Goal: Task Accomplishment & Management: Complete application form

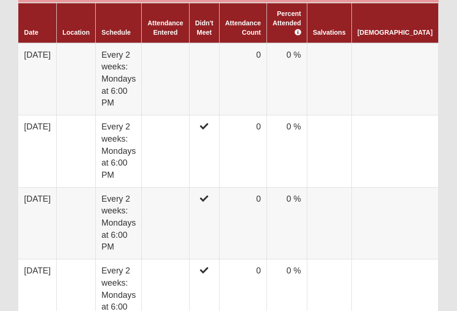
scroll to position [601, 0]
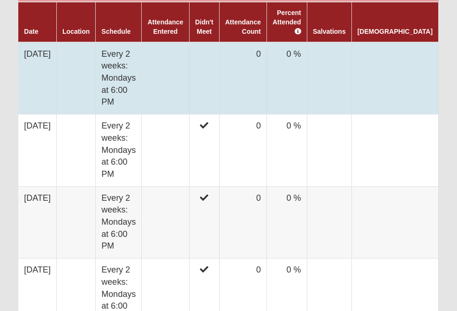
click at [171, 70] on td at bounding box center [165, 78] width 47 height 72
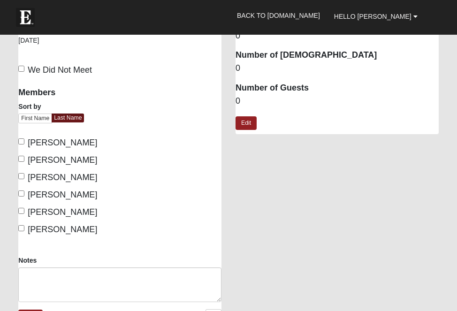
scroll to position [131, 0]
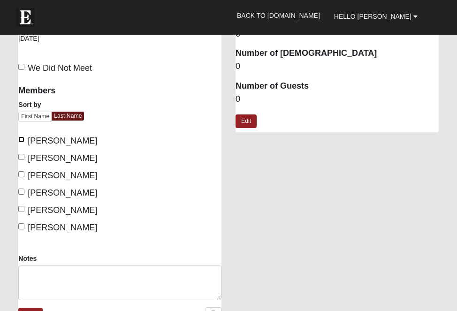
drag, startPoint x: 24, startPoint y: 140, endPoint x: 27, endPoint y: 154, distance: 14.7
click at [24, 140] on input "Beard, Ashton" at bounding box center [21, 140] width 6 height 6
checkbox input "true"
click at [23, 157] on input "Beard, Russ" at bounding box center [21, 157] width 6 height 6
checkbox input "true"
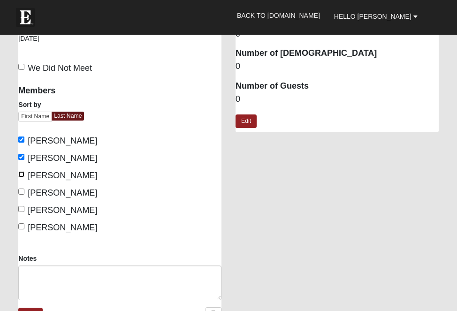
click at [22, 172] on input "Bebernitz, Ethan" at bounding box center [21, 174] width 6 height 6
checkbox input "true"
click at [24, 190] on input "Bebernitz, Lindsay" at bounding box center [21, 192] width 6 height 6
checkbox input "true"
drag, startPoint x: 24, startPoint y: 208, endPoint x: 34, endPoint y: 228, distance: 22.5
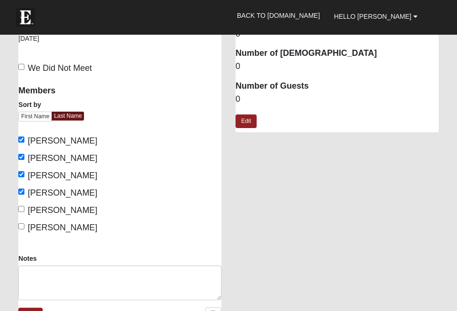
click at [24, 208] on label "Moenning, Rachel" at bounding box center [57, 210] width 79 height 13
click at [24, 208] on input "Moenning, Rachel" at bounding box center [21, 209] width 6 height 6
checkbox input "true"
click at [23, 225] on input "Moenning, Taylor" at bounding box center [21, 227] width 6 height 6
checkbox input "true"
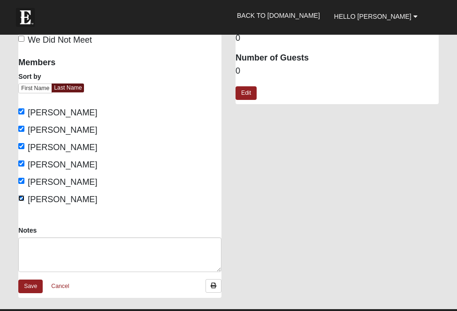
scroll to position [202, 0]
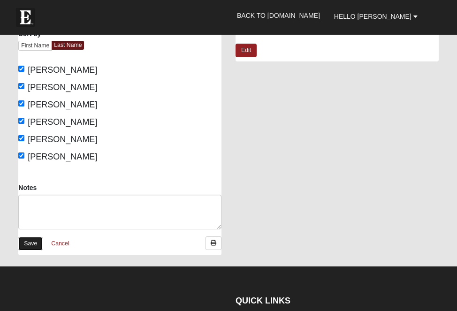
click at [31, 241] on link "Save" at bounding box center [30, 244] width 24 height 14
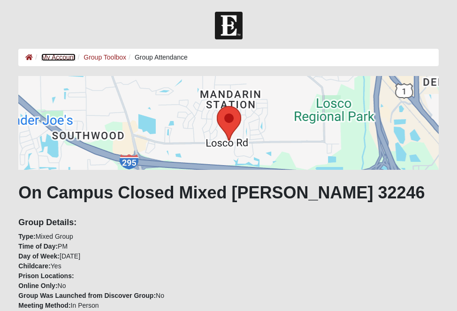
click at [66, 59] on link "My Account" at bounding box center [58, 58] width 34 height 8
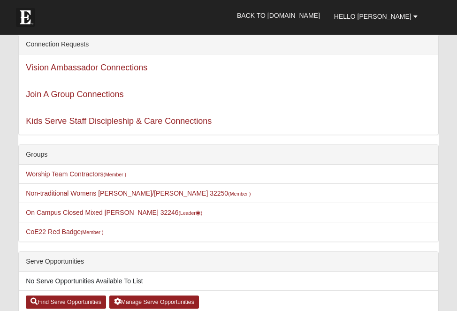
scroll to position [127, 0]
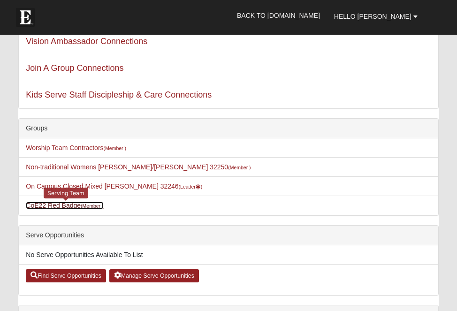
click at [76, 209] on link "CoE22 Red Badge (Member )" at bounding box center [64, 206] width 77 height 8
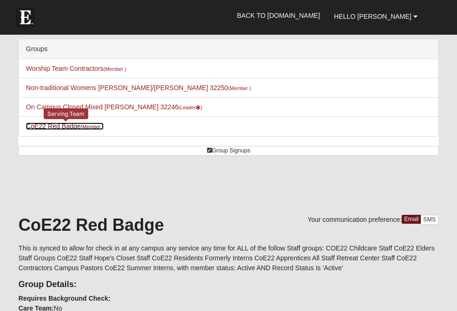
click at [73, 125] on link "CoE22 Red Badge (Member )" at bounding box center [64, 127] width 77 height 8
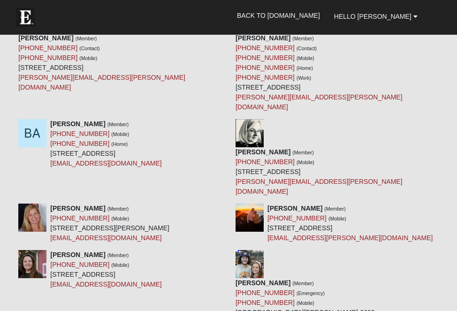
scroll to position [476, 0]
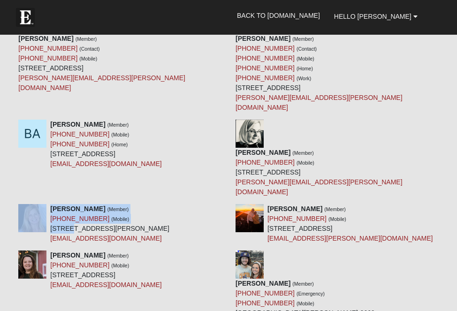
drag, startPoint x: 49, startPoint y: 125, endPoint x: 72, endPoint y: 125, distance: 23.0
click at [72, 204] on div "[PERSON_NAME] (Member) [PHONE_NUMBER] (Mobile) [STREET_ADDRESS][PERSON_NAME] [E…" at bounding box center [119, 223] width 217 height 39
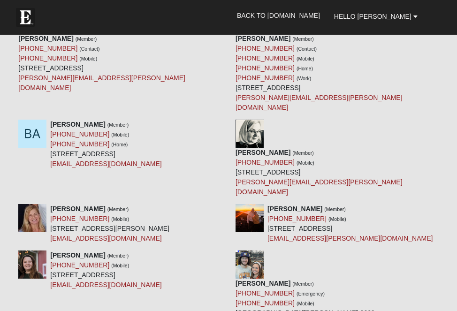
click at [78, 204] on div "[PERSON_NAME] (Member) [PHONE_NUMBER] (Mobile) [STREET_ADDRESS][PERSON_NAME] [E…" at bounding box center [109, 223] width 119 height 39
drag, startPoint x: 99, startPoint y: 125, endPoint x: 51, endPoint y: 126, distance: 47.4
click at [51, 204] on div "[PERSON_NAME] (Member) [PHONE_NUMBER] (Mobile) [STREET_ADDRESS][PERSON_NAME] [E…" at bounding box center [109, 223] width 119 height 39
copy div "[STREET_ADDRESS][PERSON_NAME]"
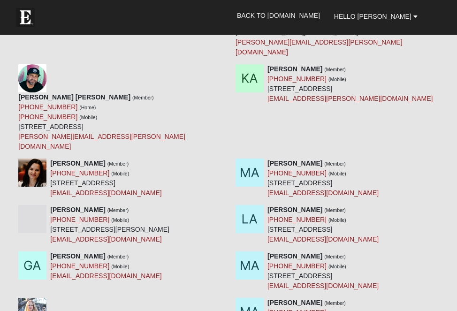
scroll to position [758, 0]
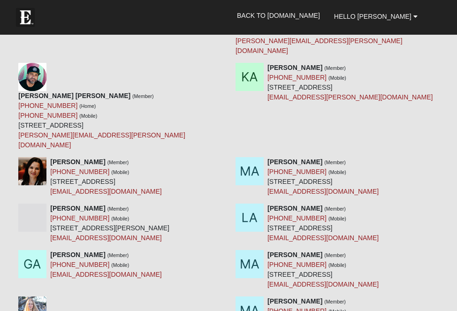
click at [223, 250] on div "[PERSON_NAME] (Member) [PHONE_NUMBER] (Mobile) [EMAIL_ADDRESS][DOMAIN_NAME] [PE…" at bounding box center [228, 273] width 434 height 46
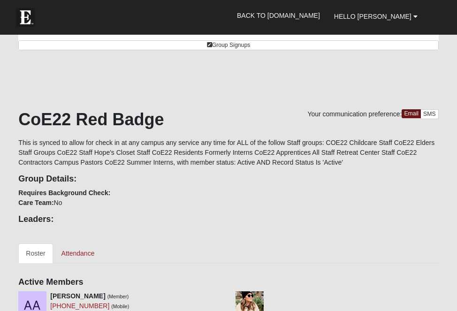
scroll to position [116, 0]
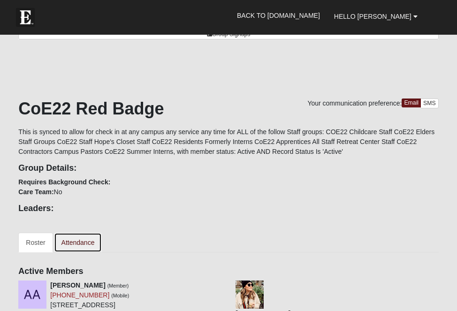
click at [92, 240] on link "Attendance" at bounding box center [78, 243] width 48 height 20
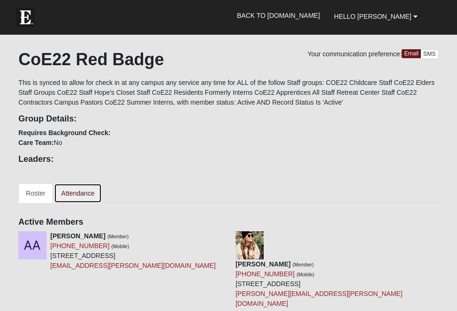
scroll to position [176, 0]
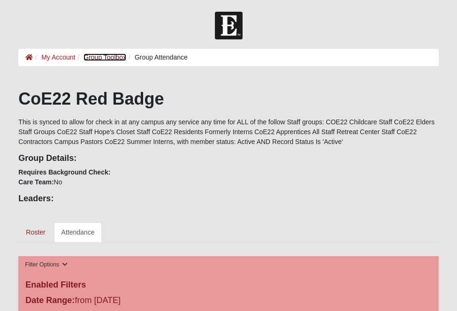
click at [97, 58] on link "Group Toolbox" at bounding box center [105, 58] width 43 height 8
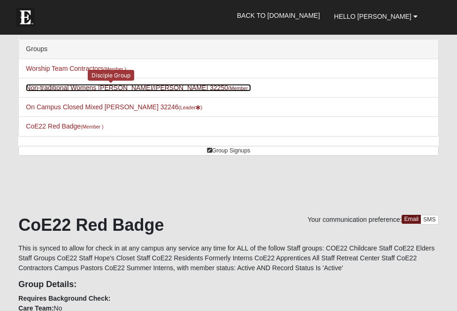
click at [155, 87] on link "Non-traditional Womens Pritchett/Barringer 32250 (Member )" at bounding box center [138, 88] width 225 height 8
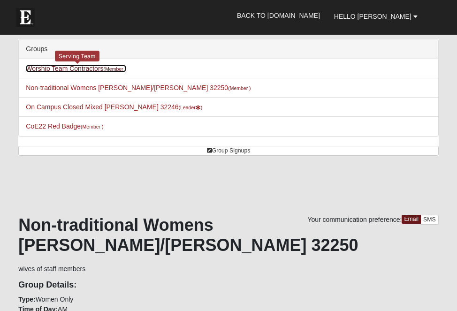
click at [78, 69] on link "Worship Team Contractors (Member )" at bounding box center [76, 69] width 100 height 8
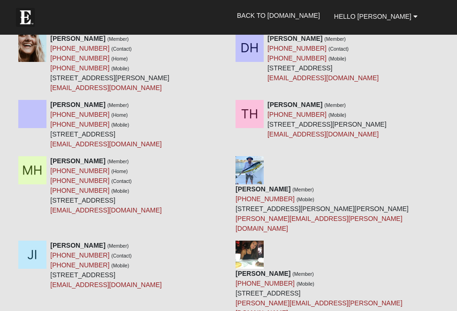
scroll to position [691, 0]
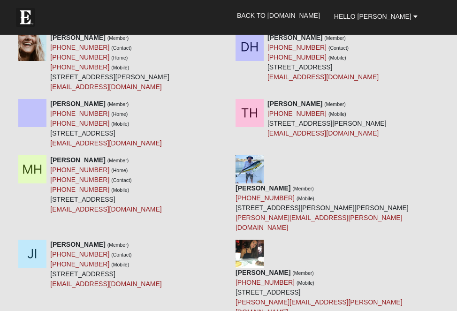
drag, startPoint x: 268, startPoint y: 235, endPoint x: 367, endPoint y: 236, distance: 99.1
click at [367, 268] on div "Gretchen Martin (Member) (904) 716-8510 (Mobile) 3689 Eastbury Dr Jacksonville,…" at bounding box center [337, 292] width 203 height 49
copy div "3689 Eastbury Dr Jacksonville, FL"
